Goal: Information Seeking & Learning: Learn about a topic

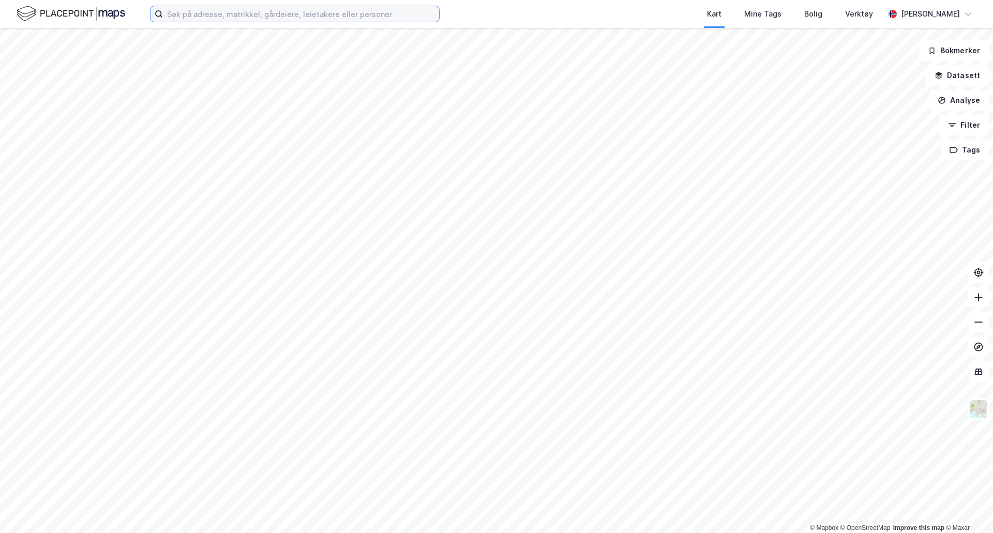
click at [300, 10] on input at bounding box center [301, 14] width 276 height 16
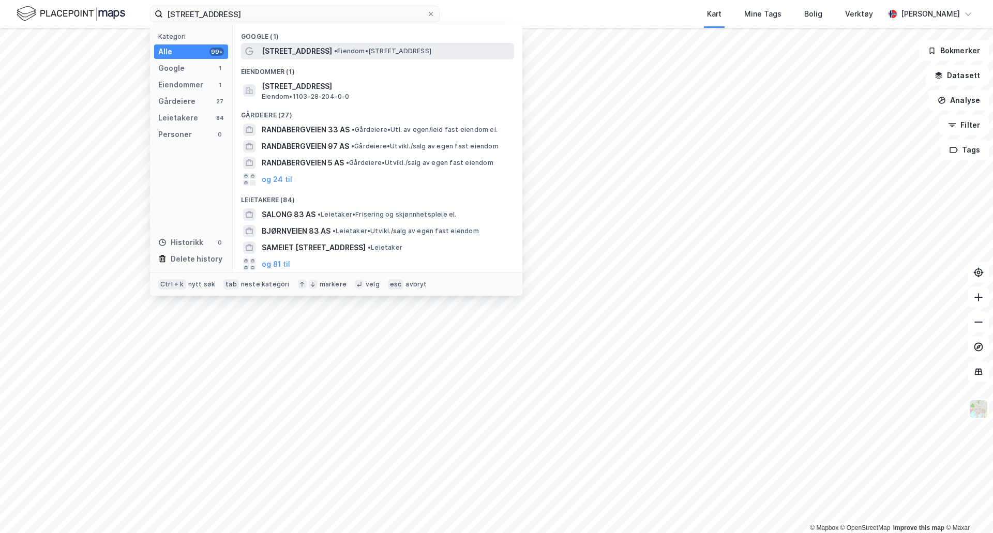
click at [403, 47] on span "• Eiendom • [STREET_ADDRESS]" at bounding box center [382, 51] width 97 height 8
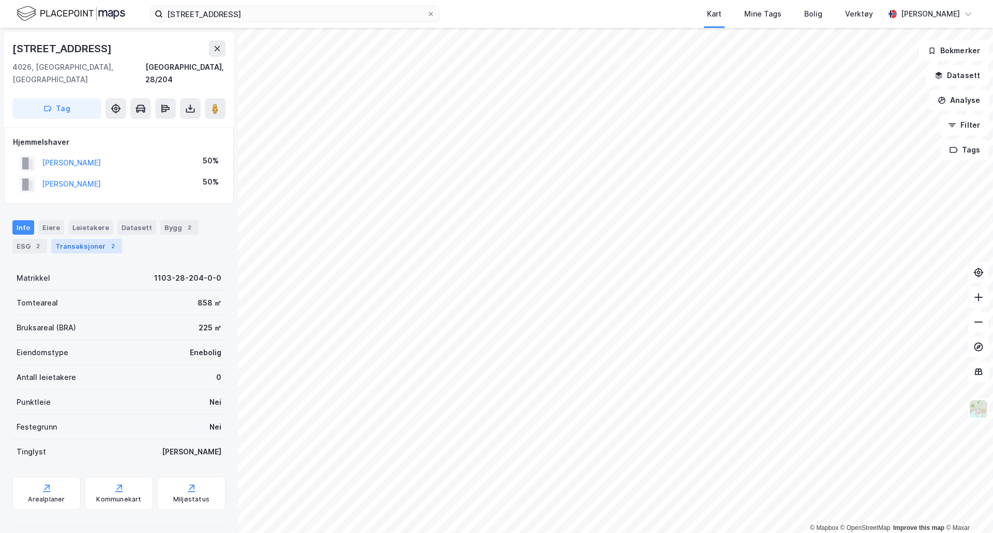
click at [100, 239] on div "Transaksjoner 2" at bounding box center [86, 246] width 71 height 14
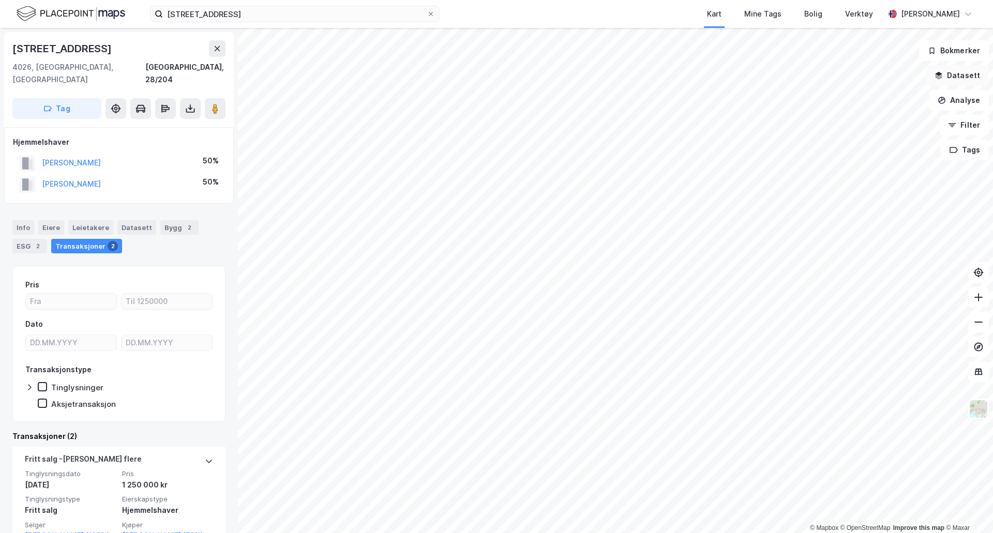
click at [950, 76] on button "Datasett" at bounding box center [957, 75] width 63 height 21
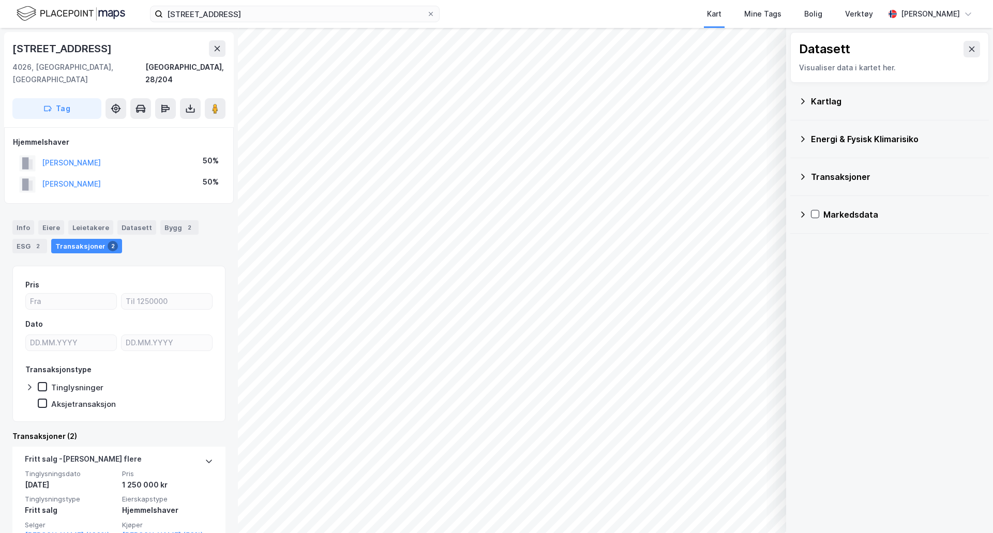
click at [804, 100] on icon at bounding box center [803, 101] width 8 height 8
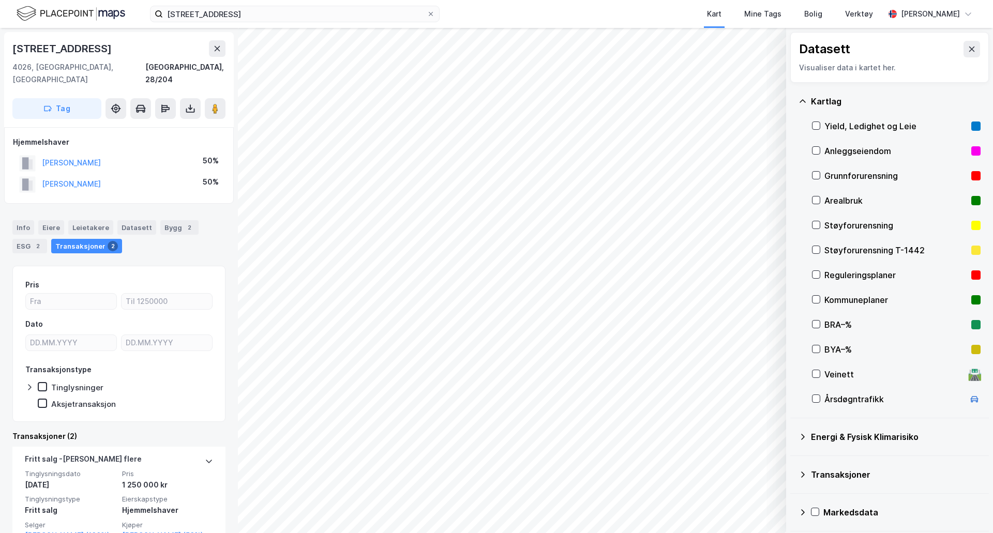
click at [853, 274] on div "Reguleringsplaner" at bounding box center [896, 275] width 143 height 12
click at [816, 273] on icon at bounding box center [816, 274] width 7 height 7
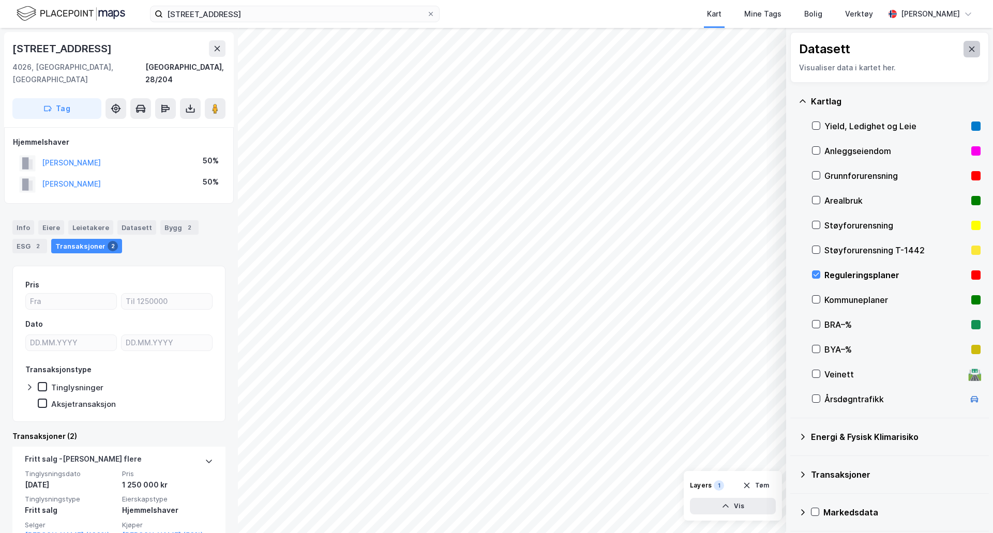
click at [968, 48] on icon at bounding box center [972, 49] width 8 height 8
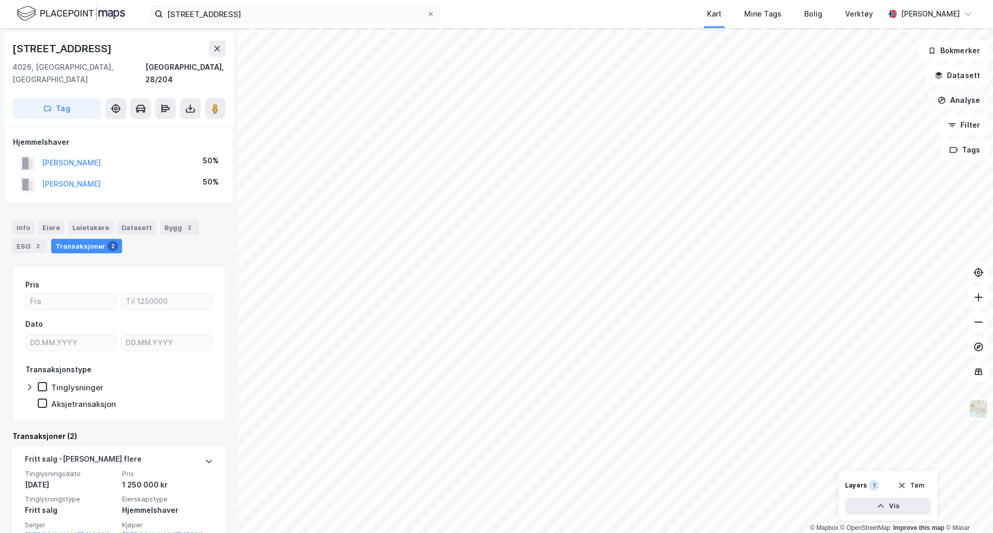
click at [976, 99] on button "Analyse" at bounding box center [959, 100] width 60 height 21
click at [872, 122] on div "Tegn område" at bounding box center [869, 122] width 90 height 9
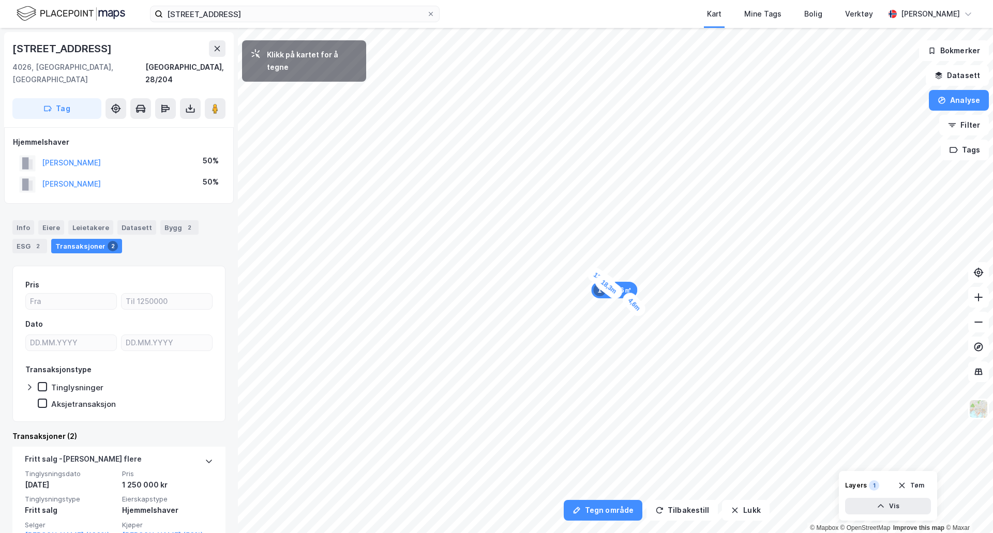
click at [641, 312] on div "4,6m" at bounding box center [634, 304] width 28 height 29
click at [615, 317] on div "1" at bounding box center [618, 315] width 12 height 12
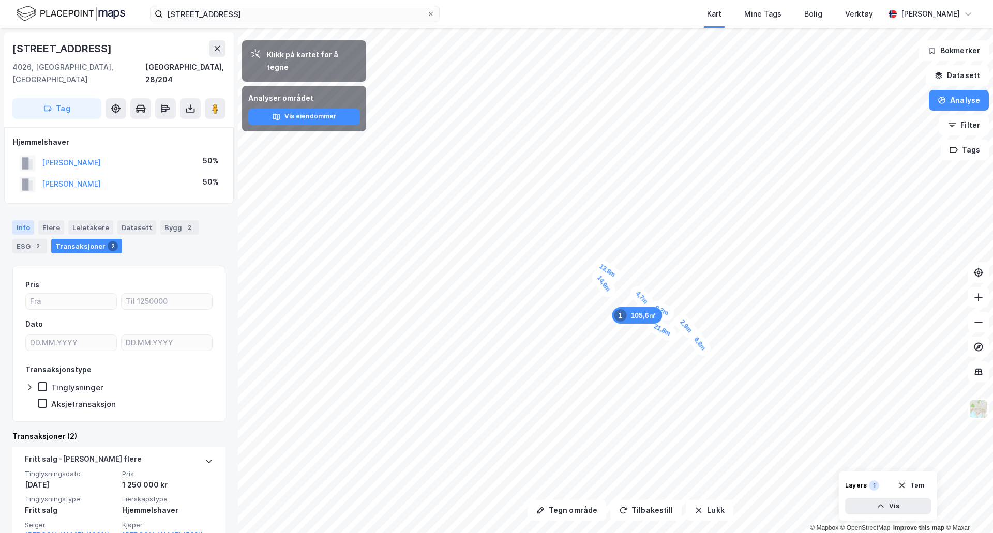
click at [21, 220] on div "Info" at bounding box center [23, 227] width 22 height 14
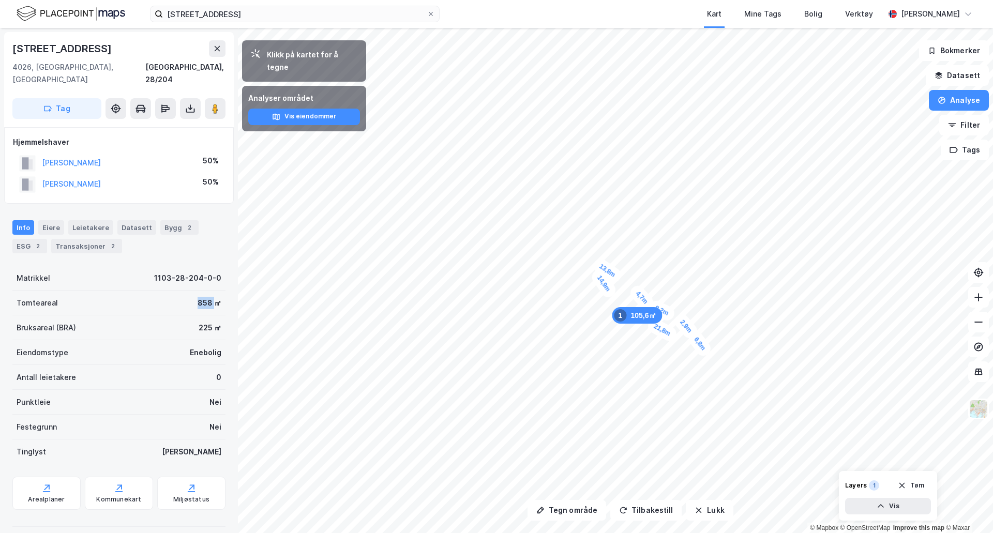
drag, startPoint x: 209, startPoint y: 294, endPoint x: 182, endPoint y: 287, distance: 28.4
click at [182, 291] on div "Tomteareal 858 ㎡" at bounding box center [118, 303] width 213 height 25
click at [970, 102] on button "Analyse" at bounding box center [959, 100] width 60 height 21
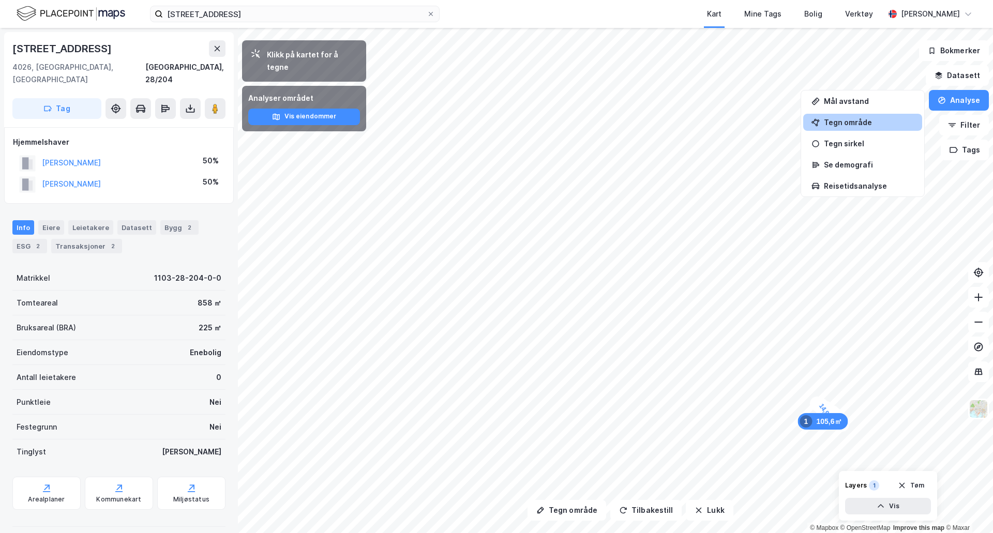
click at [865, 128] on div "Tegn område" at bounding box center [862, 122] width 119 height 17
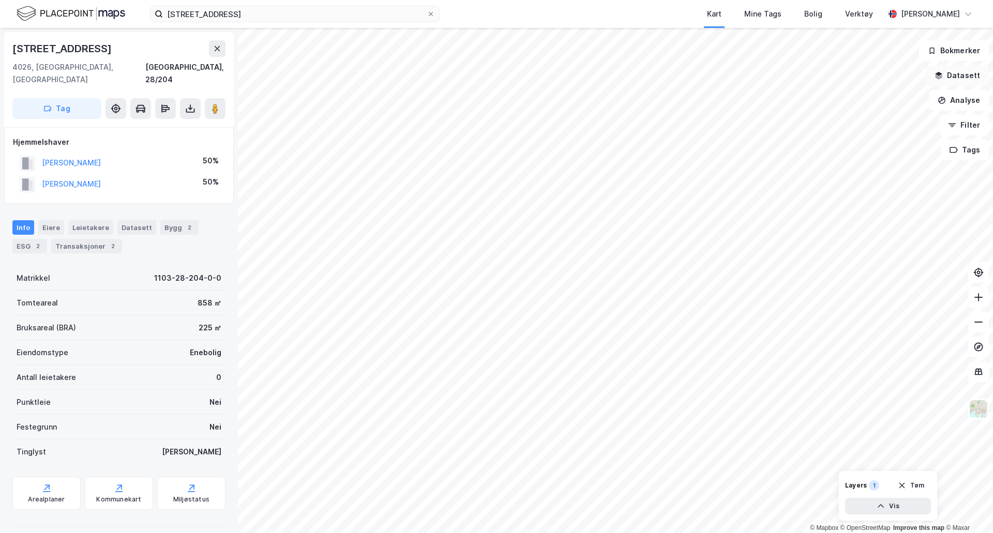
click at [963, 74] on button "Datasett" at bounding box center [957, 75] width 63 height 21
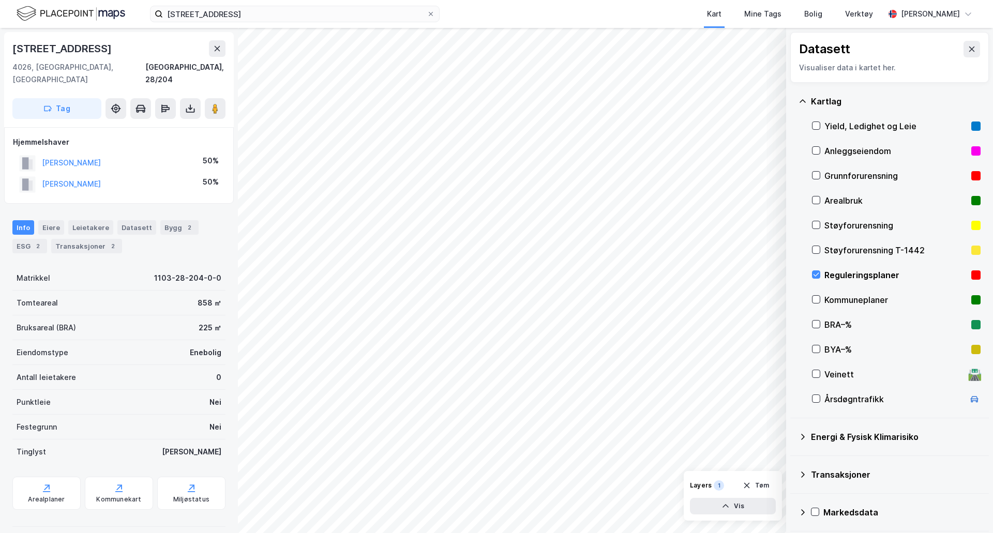
click at [821, 270] on div "Reguleringsplaner" at bounding box center [896, 275] width 169 height 25
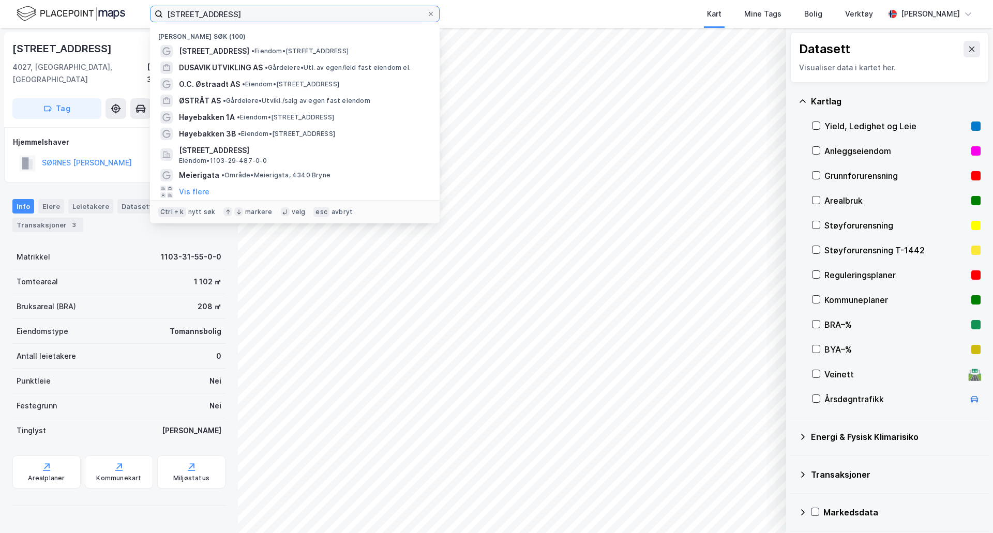
drag, startPoint x: 259, startPoint y: 17, endPoint x: 131, endPoint y: 18, distance: 127.8
click at [131, 18] on div "randabergveien 83 Nylige søk (100) [GEOGRAPHIC_DATA] 83 • Eiendom • [STREET_ADD…" at bounding box center [496, 14] width 993 height 28
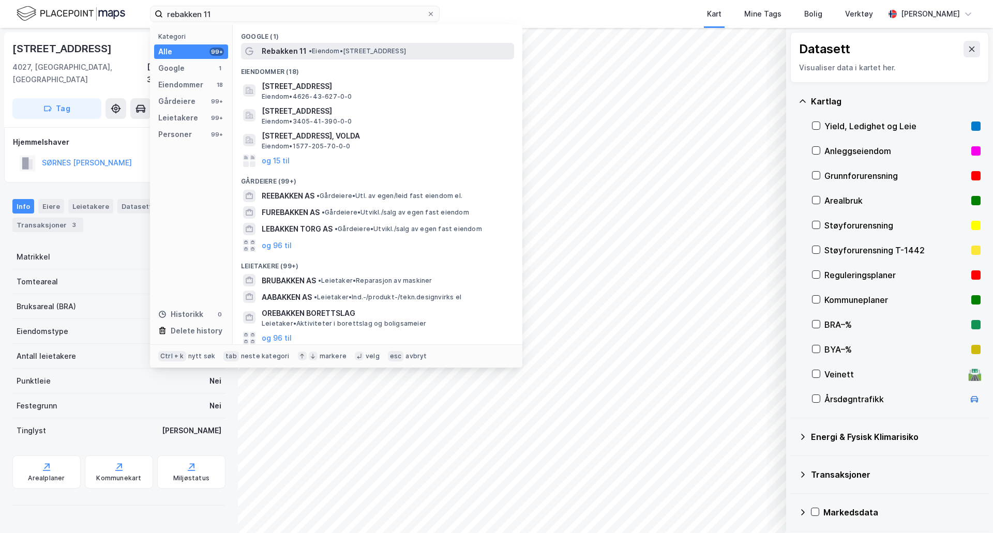
click at [285, 55] on span "Rebakken 11" at bounding box center [284, 51] width 45 height 12
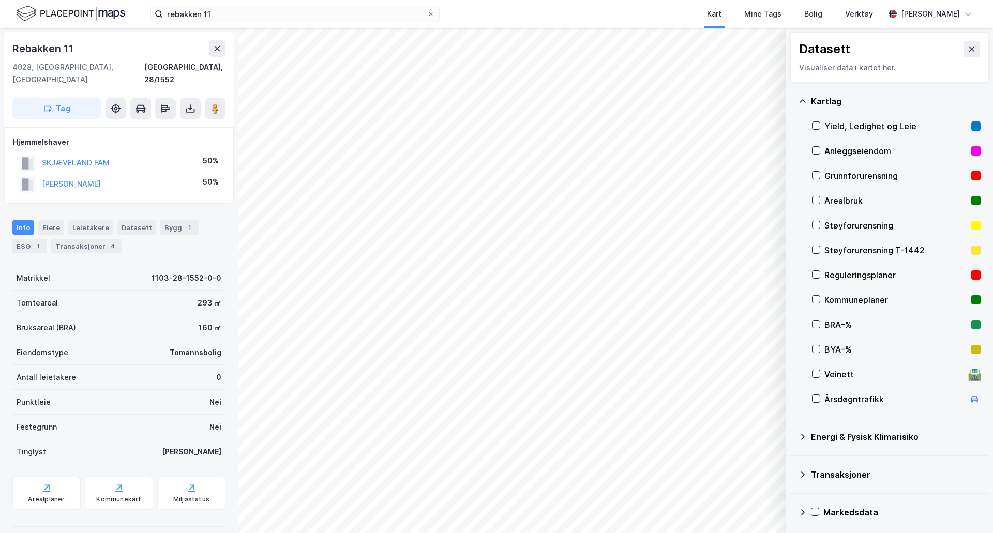
scroll to position [1, 0]
click at [86, 238] on div "Transaksjoner 4" at bounding box center [86, 245] width 71 height 14
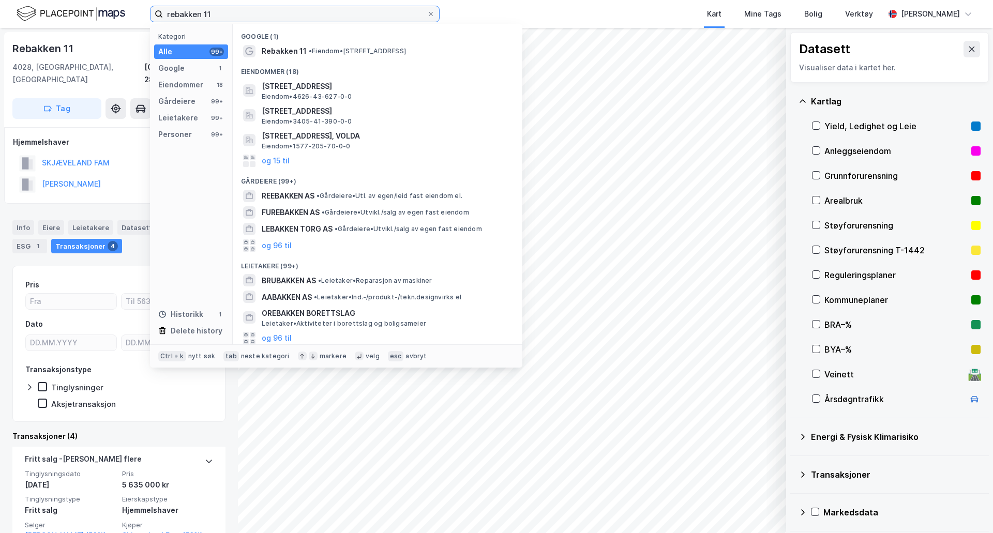
click at [172, 13] on input "rebakken 11" at bounding box center [295, 14] width 264 height 16
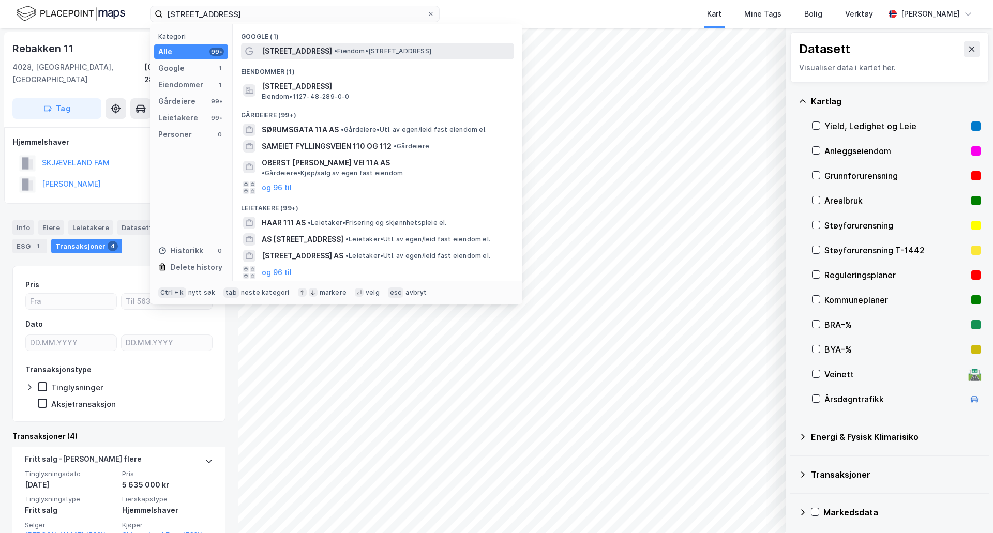
click at [342, 52] on span "• Eiendom • [STREET_ADDRESS]" at bounding box center [382, 51] width 97 height 8
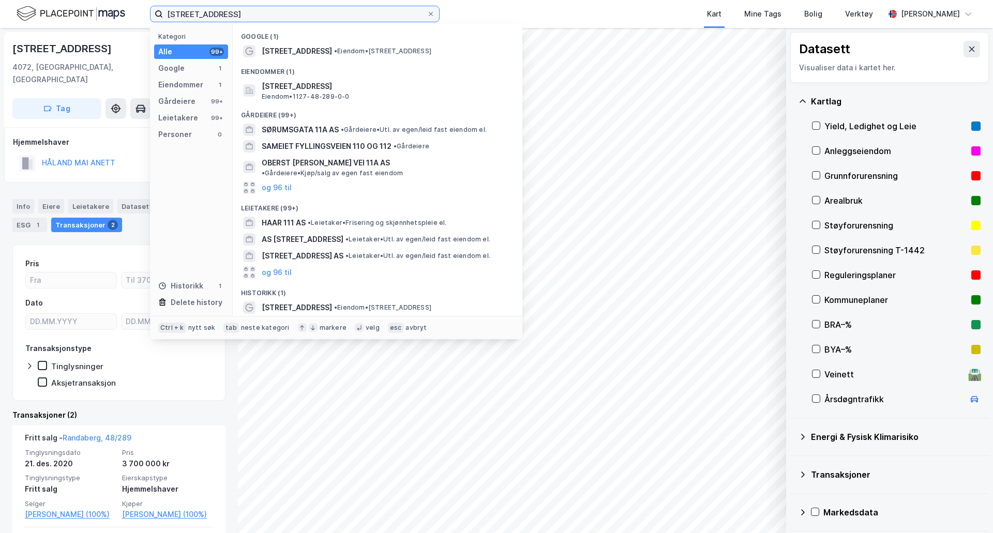
drag, startPoint x: 246, startPoint y: 12, endPoint x: 140, endPoint y: 6, distance: 106.7
click at [140, 6] on div "[STREET_ADDRESS] Kategori Alle 99+ Google 1 Eiendommer 1 Gårdeiere 99+ Leietake…" at bounding box center [496, 14] width 993 height 28
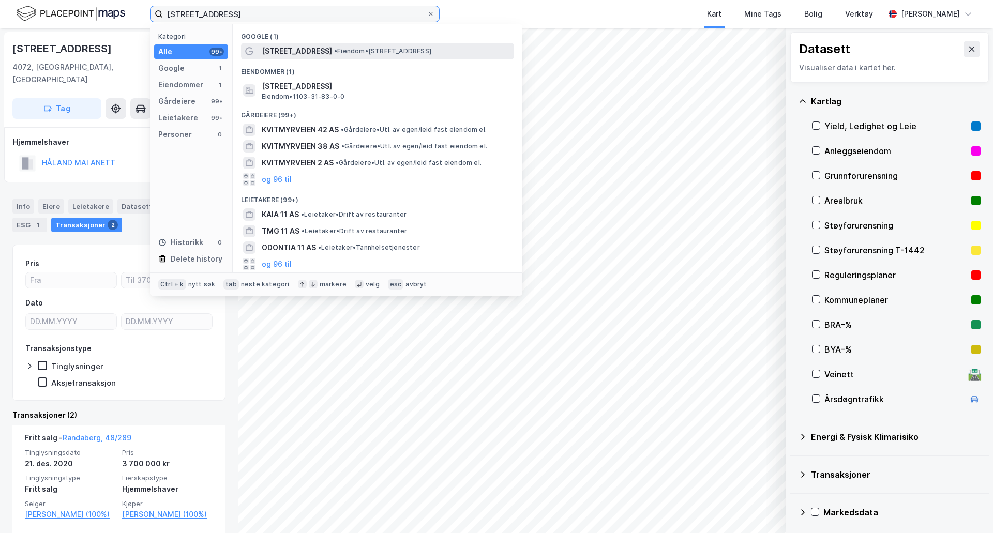
type input "[STREET_ADDRESS]"
click at [315, 51] on span "[STREET_ADDRESS]" at bounding box center [297, 51] width 70 height 12
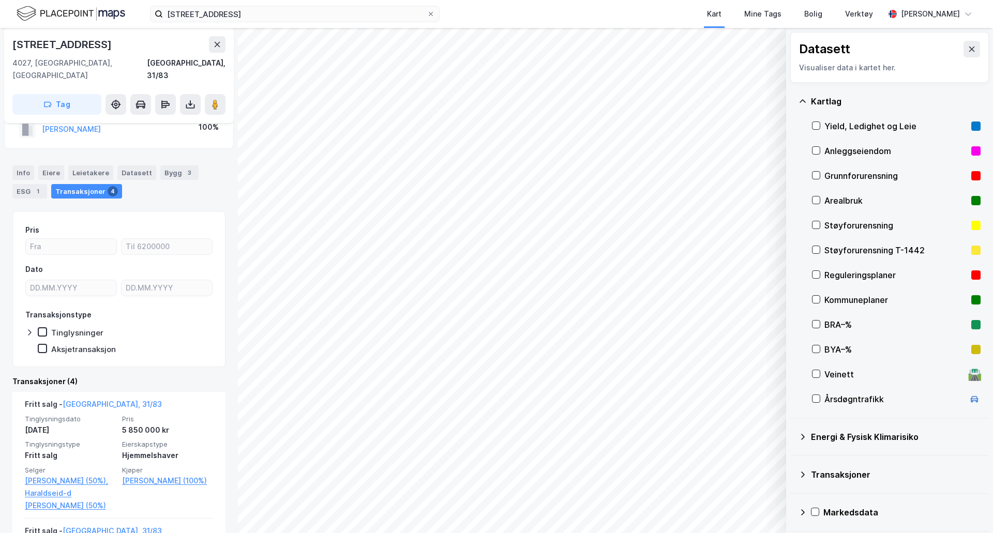
scroll to position [52, 0]
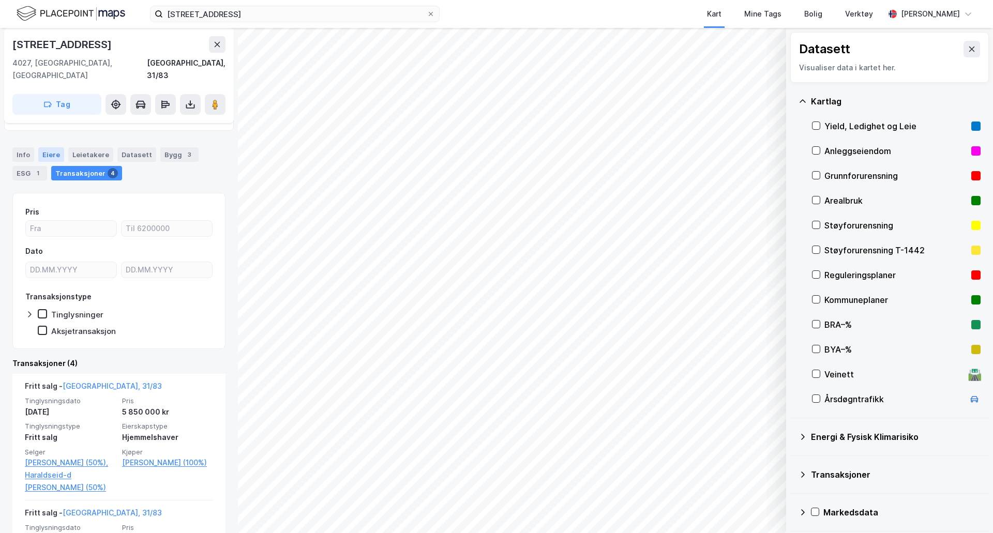
click at [48, 147] on div "Eiere" at bounding box center [51, 154] width 26 height 14
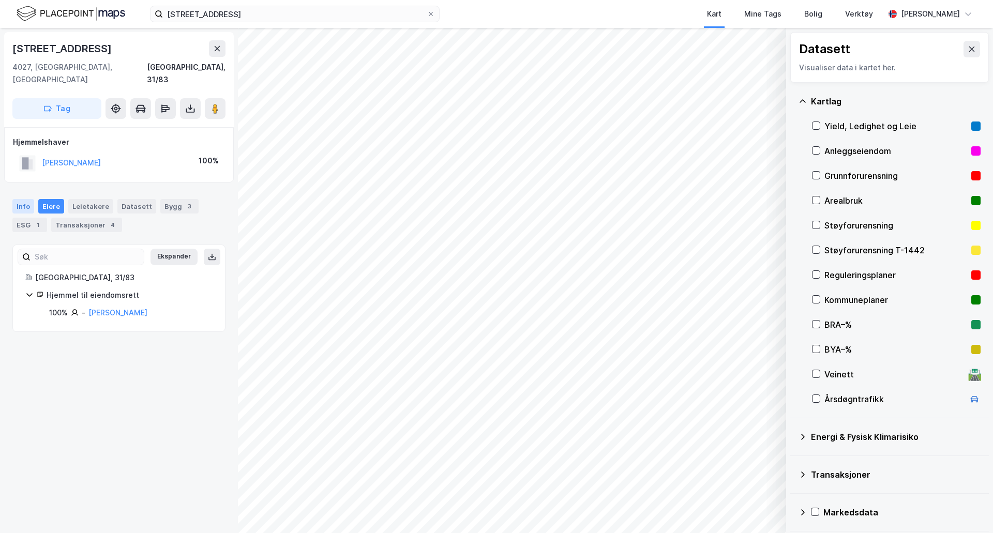
click at [31, 199] on div "Info" at bounding box center [23, 206] width 22 height 14
